Goal: Information Seeking & Learning: Check status

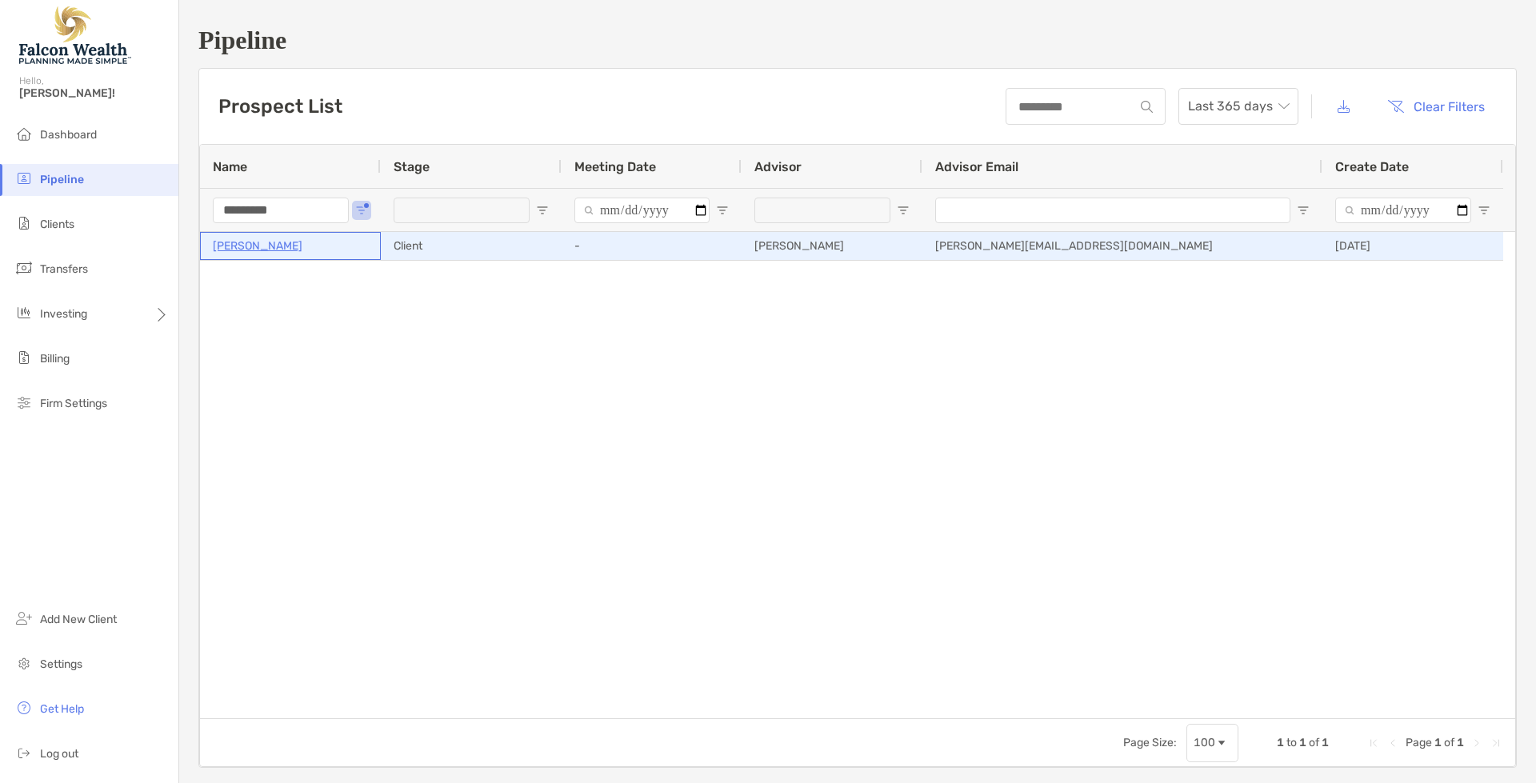
click at [248, 256] on div "[PERSON_NAME]" at bounding box center [290, 246] width 155 height 26
click at [250, 242] on p "[PERSON_NAME]" at bounding box center [258, 246] width 90 height 20
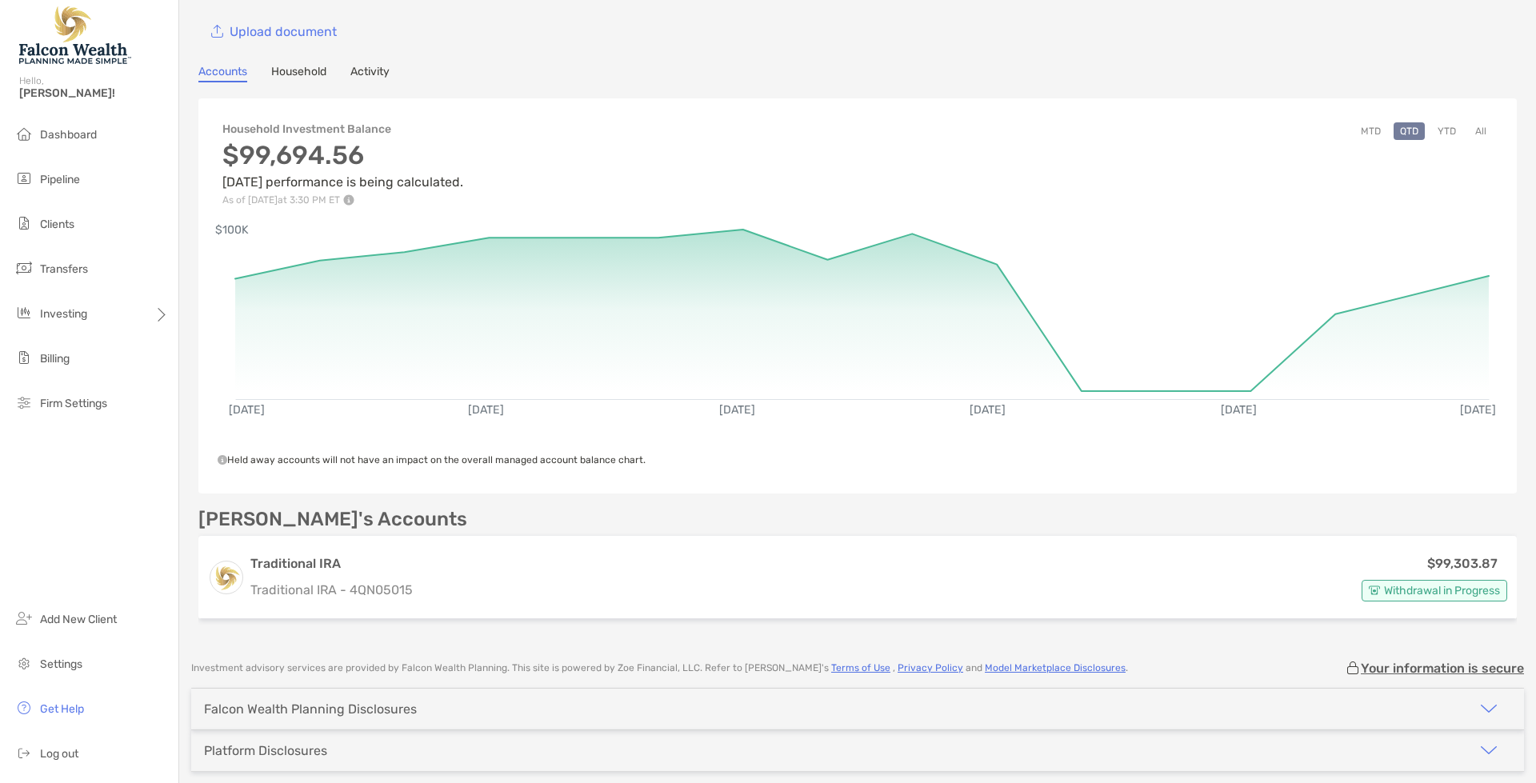
scroll to position [142, 0]
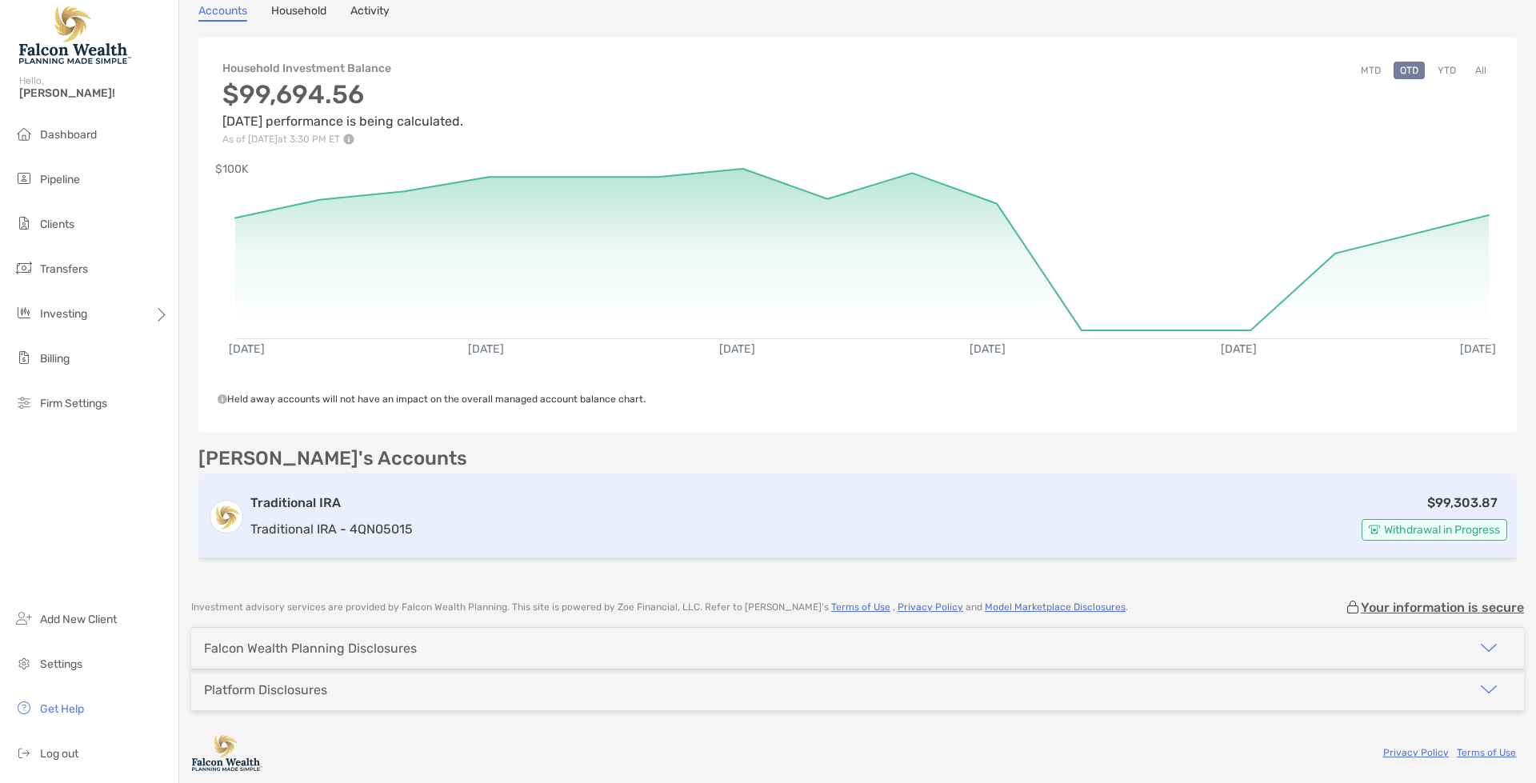
click at [338, 497] on h3 "Traditional IRA" at bounding box center [331, 503] width 162 height 19
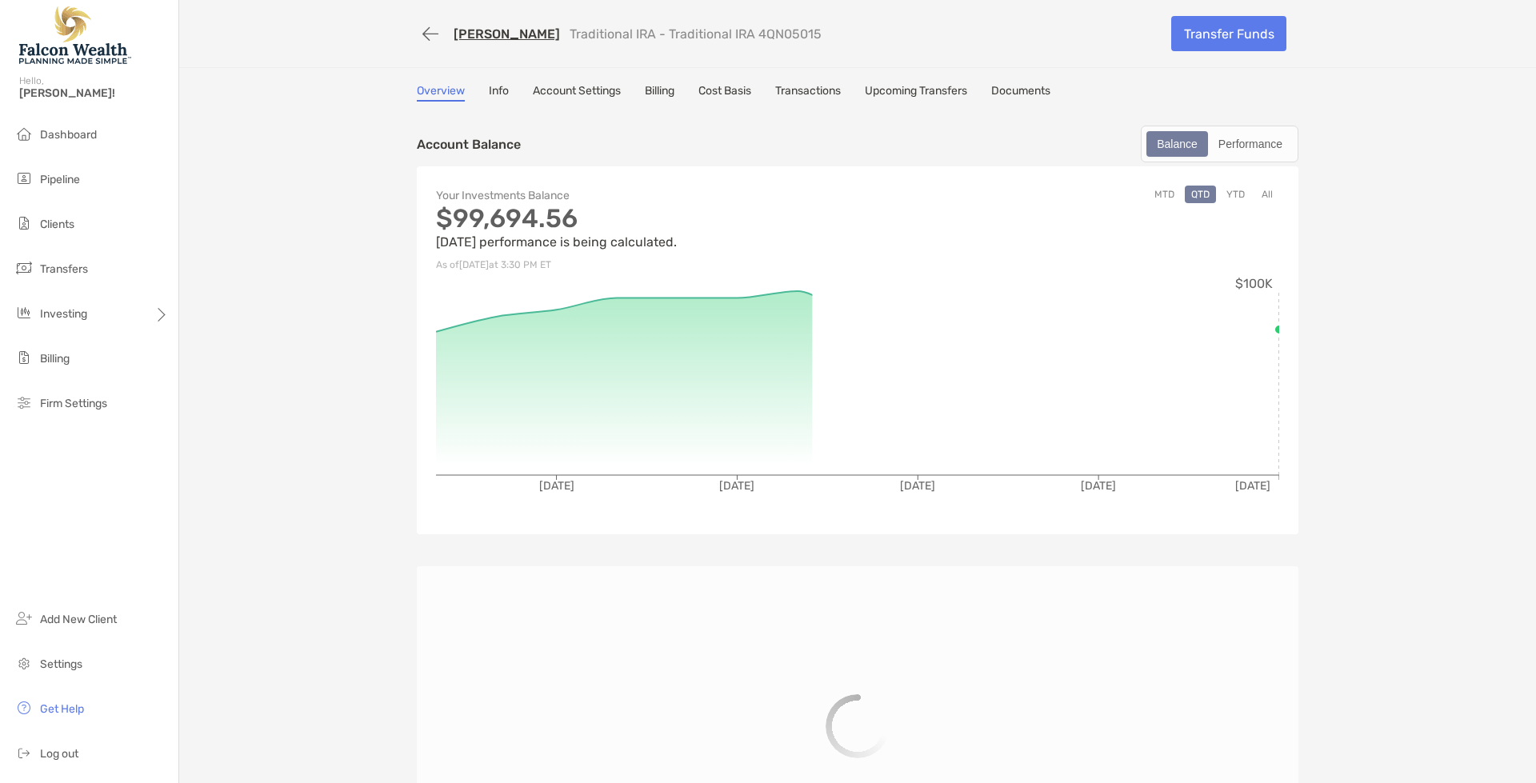
click at [821, 90] on link "Transactions" at bounding box center [808, 93] width 66 height 18
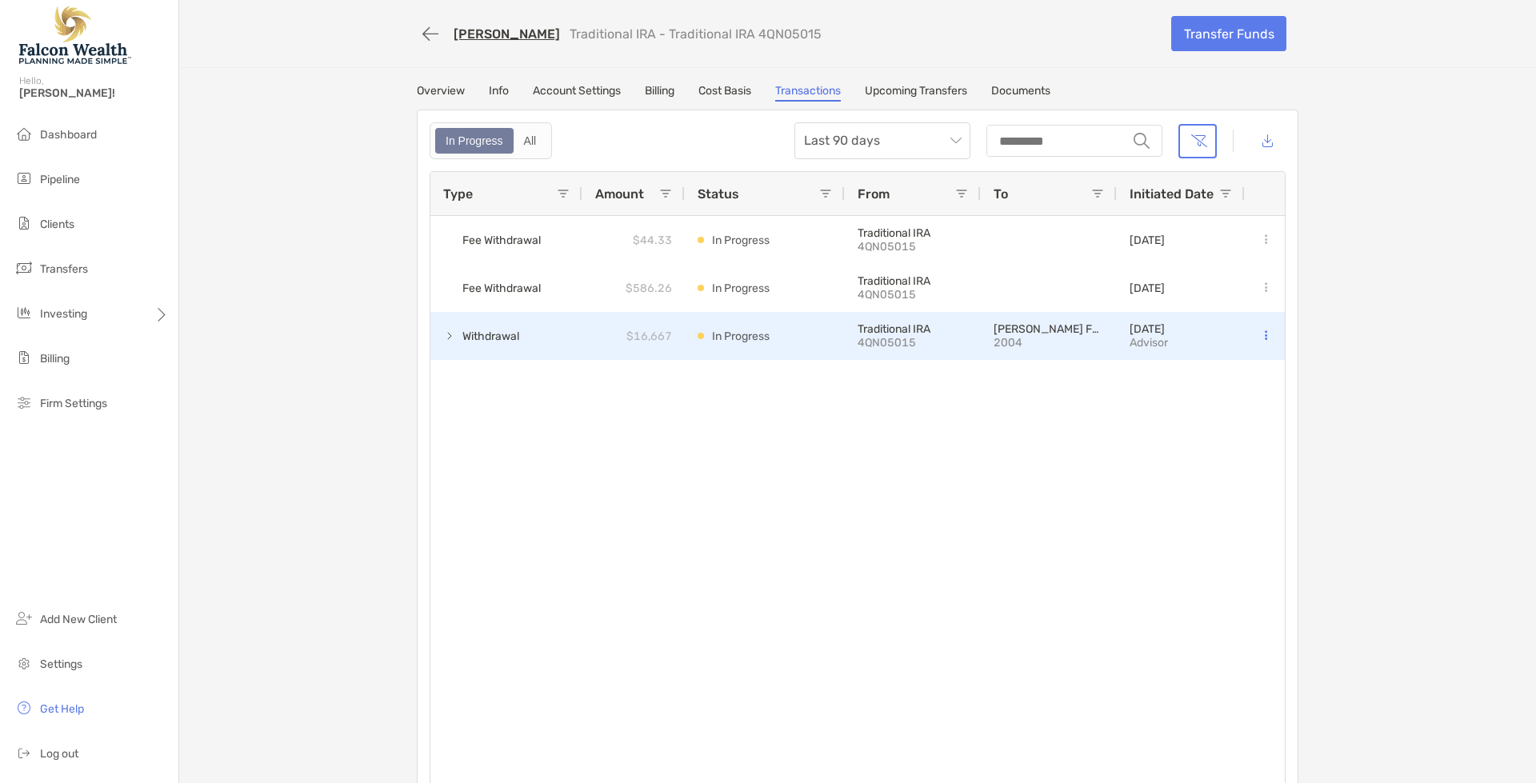
click at [551, 349] on div "Withdrawal" at bounding box center [506, 336] width 152 height 48
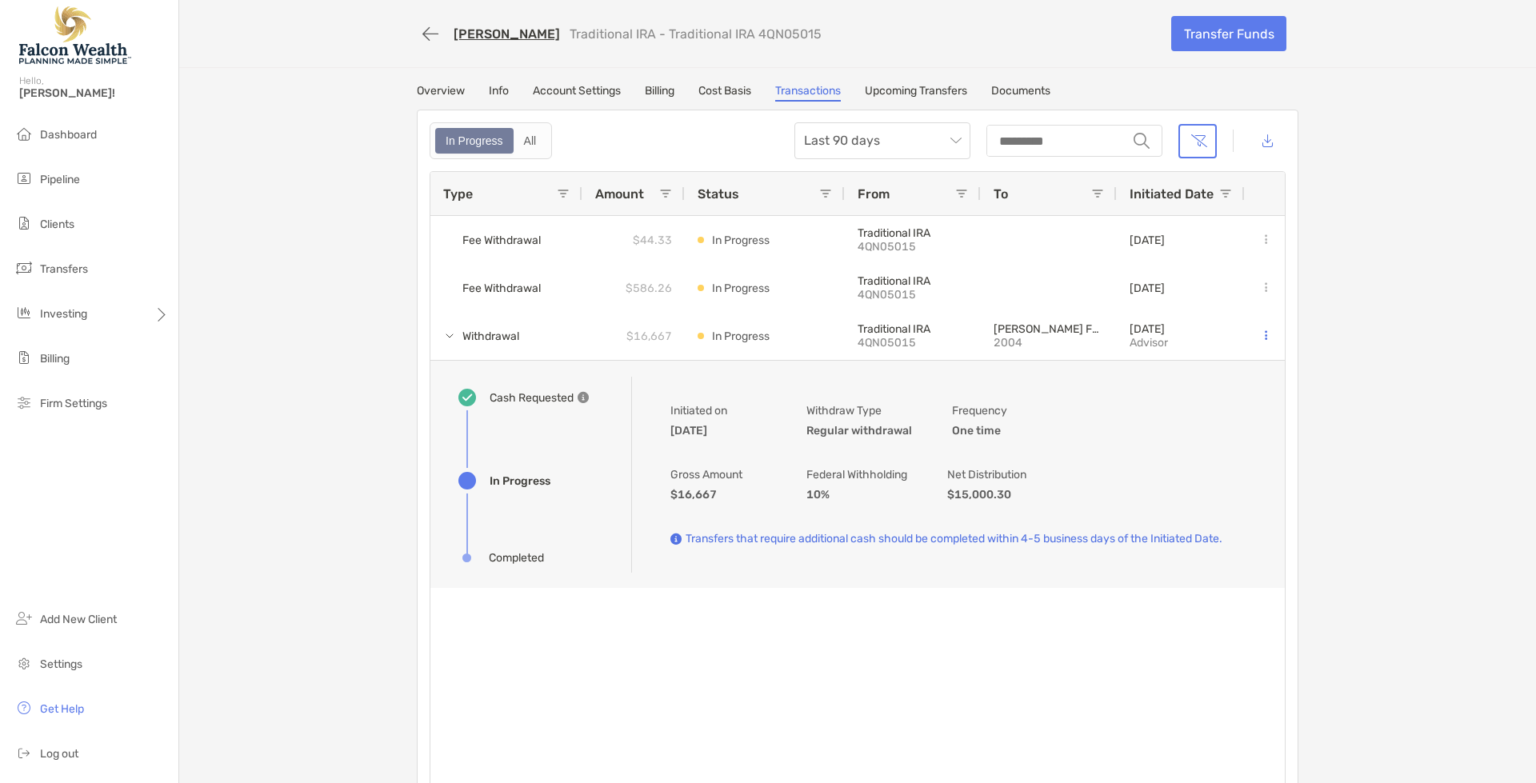
click at [324, 500] on div "Alice Pappenfus Traditional IRA - Traditional IRA 4QN05015 Transfer Funds Overv…" at bounding box center [857, 403] width 1357 height 807
